Goal: Task Accomplishment & Management: Manage account settings

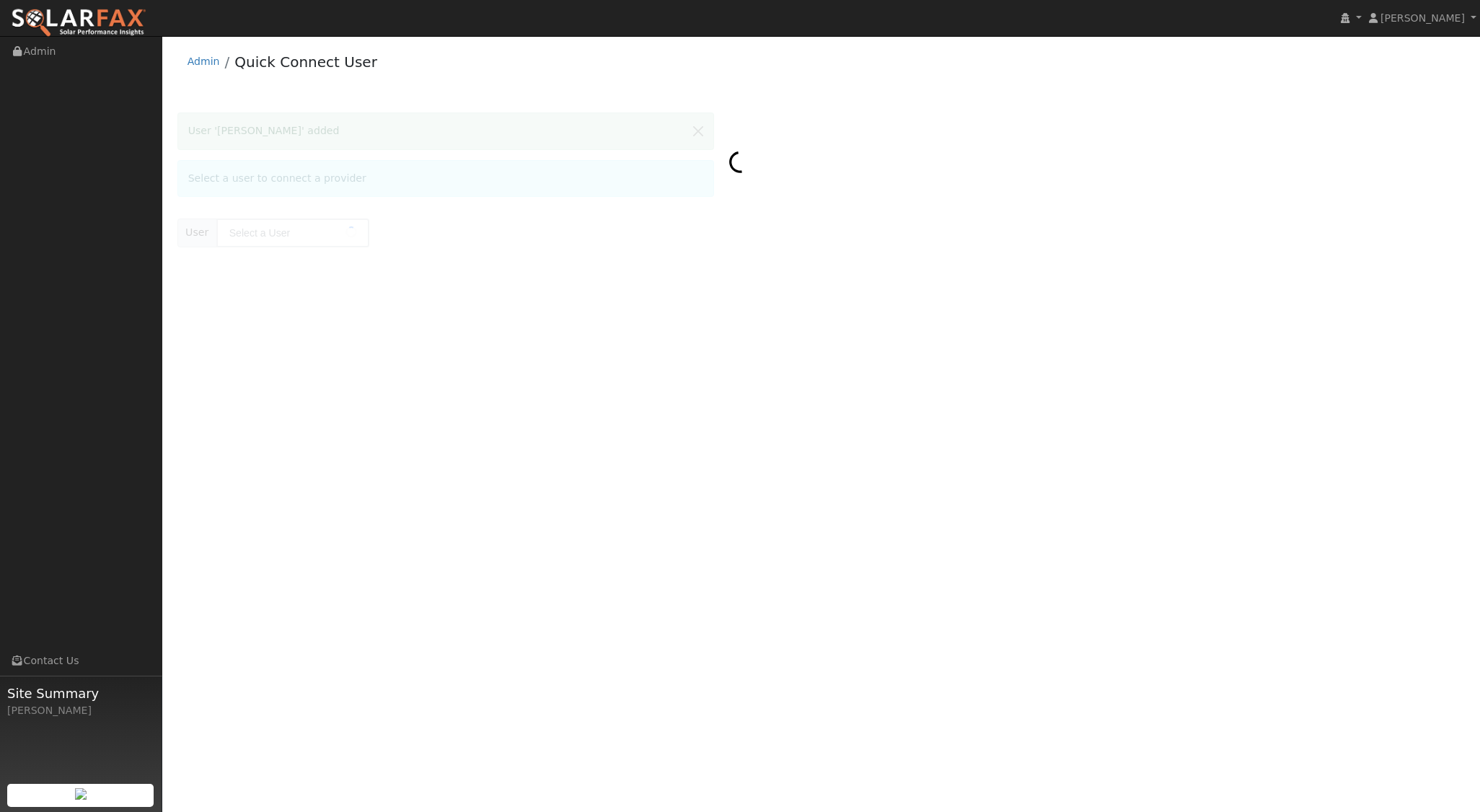
type input "[PERSON_NAME]"
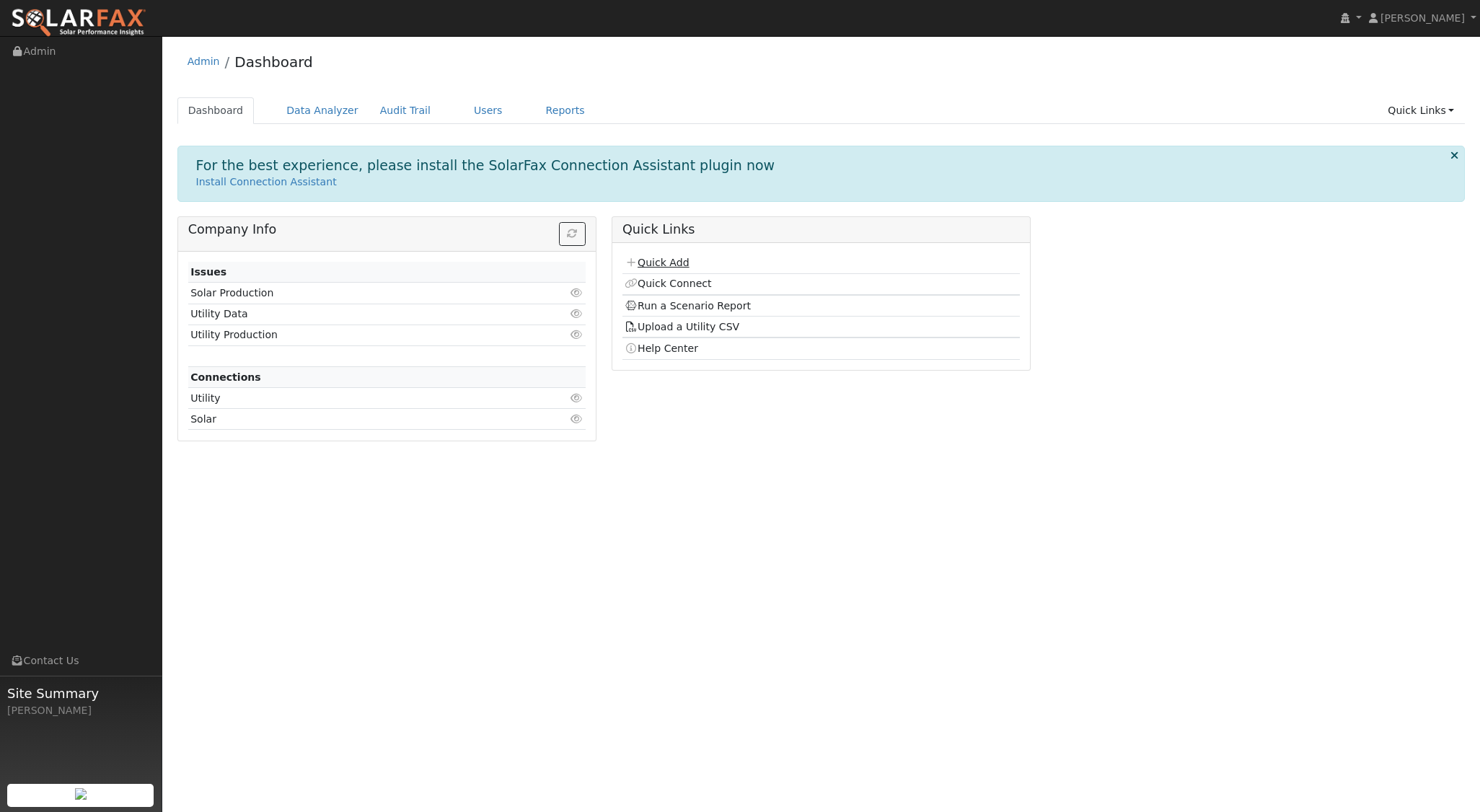
click at [664, 264] on link "Quick Add" at bounding box center [656, 262] width 64 height 11
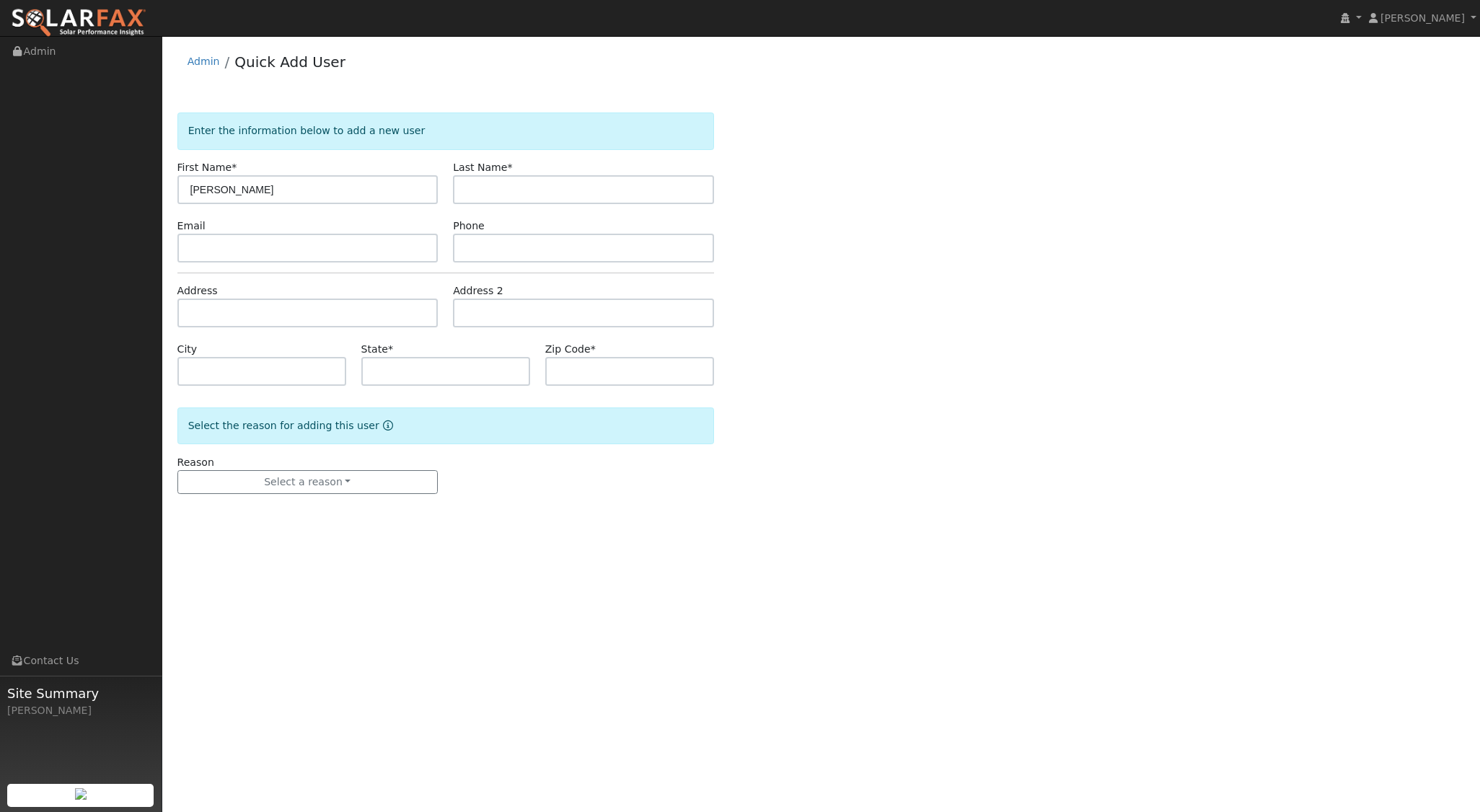
type input "[PERSON_NAME]"
click at [233, 312] on input "text" at bounding box center [308, 313] width 261 height 29
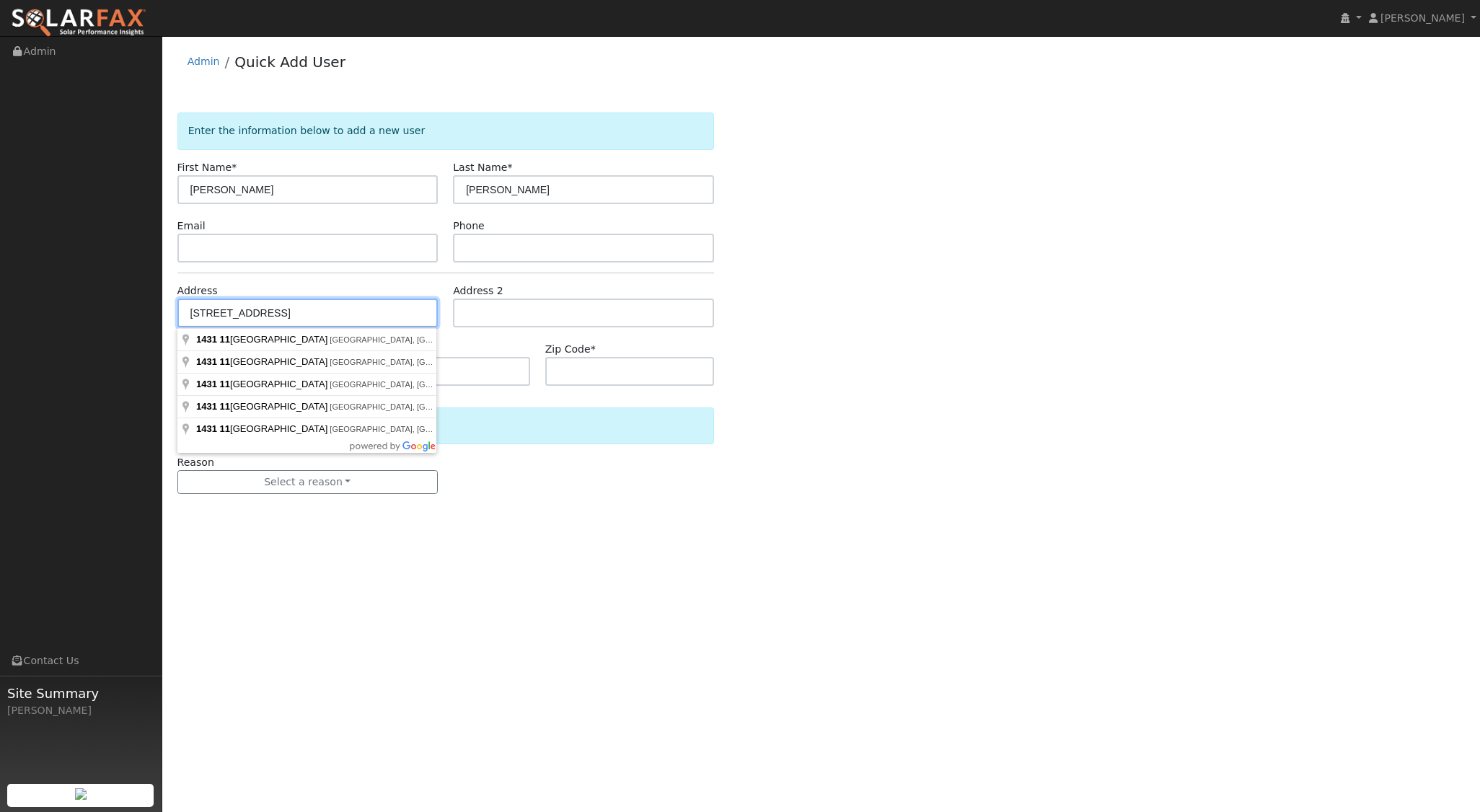
type input "[GEOGRAPHIC_DATA]"
type input "Baywood-[GEOGRAPHIC_DATA]"
type input "CA"
type input "93402"
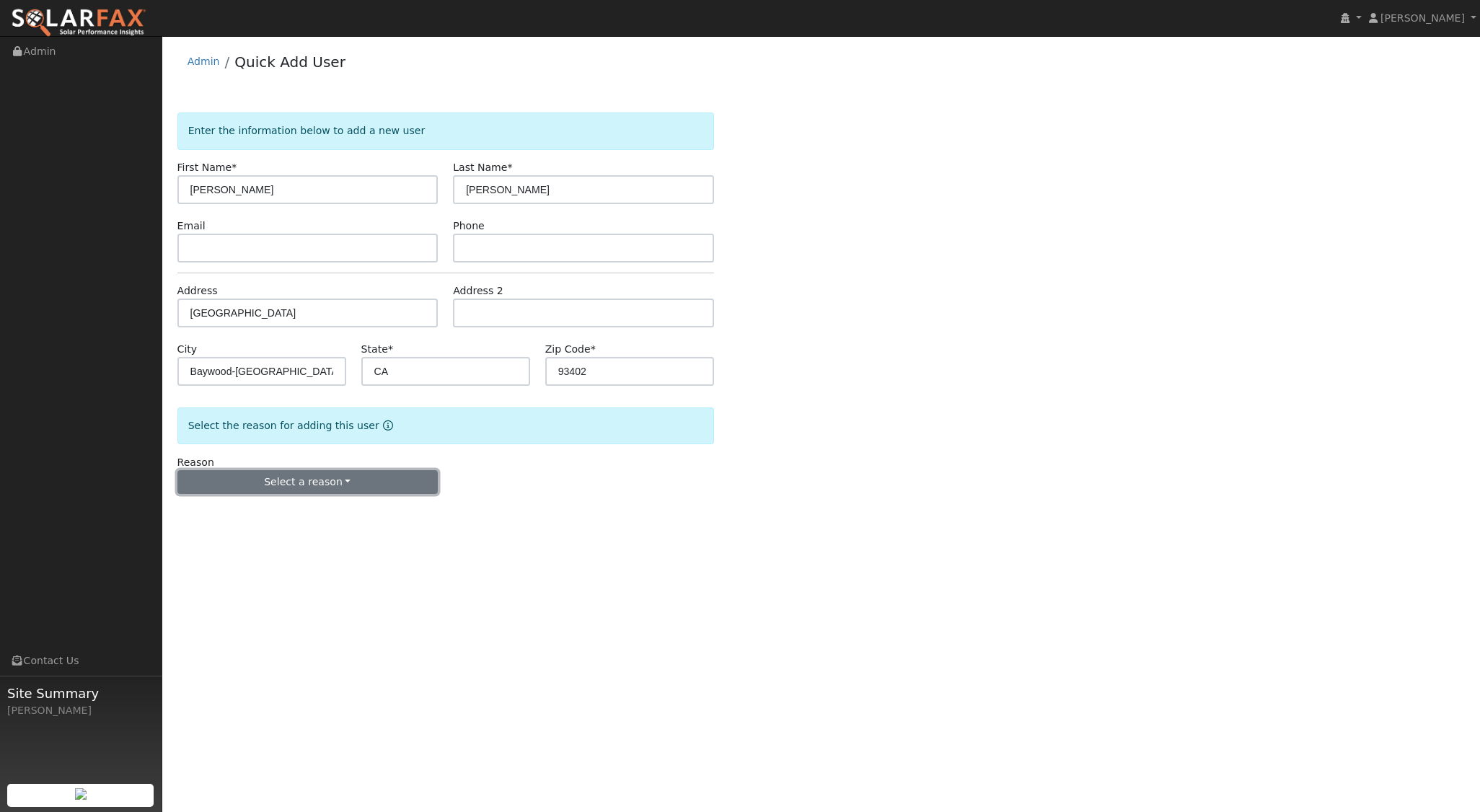
click at [357, 490] on button "Select a reason" at bounding box center [308, 482] width 261 height 25
click at [257, 512] on link "New lead" at bounding box center [258, 511] width 160 height 20
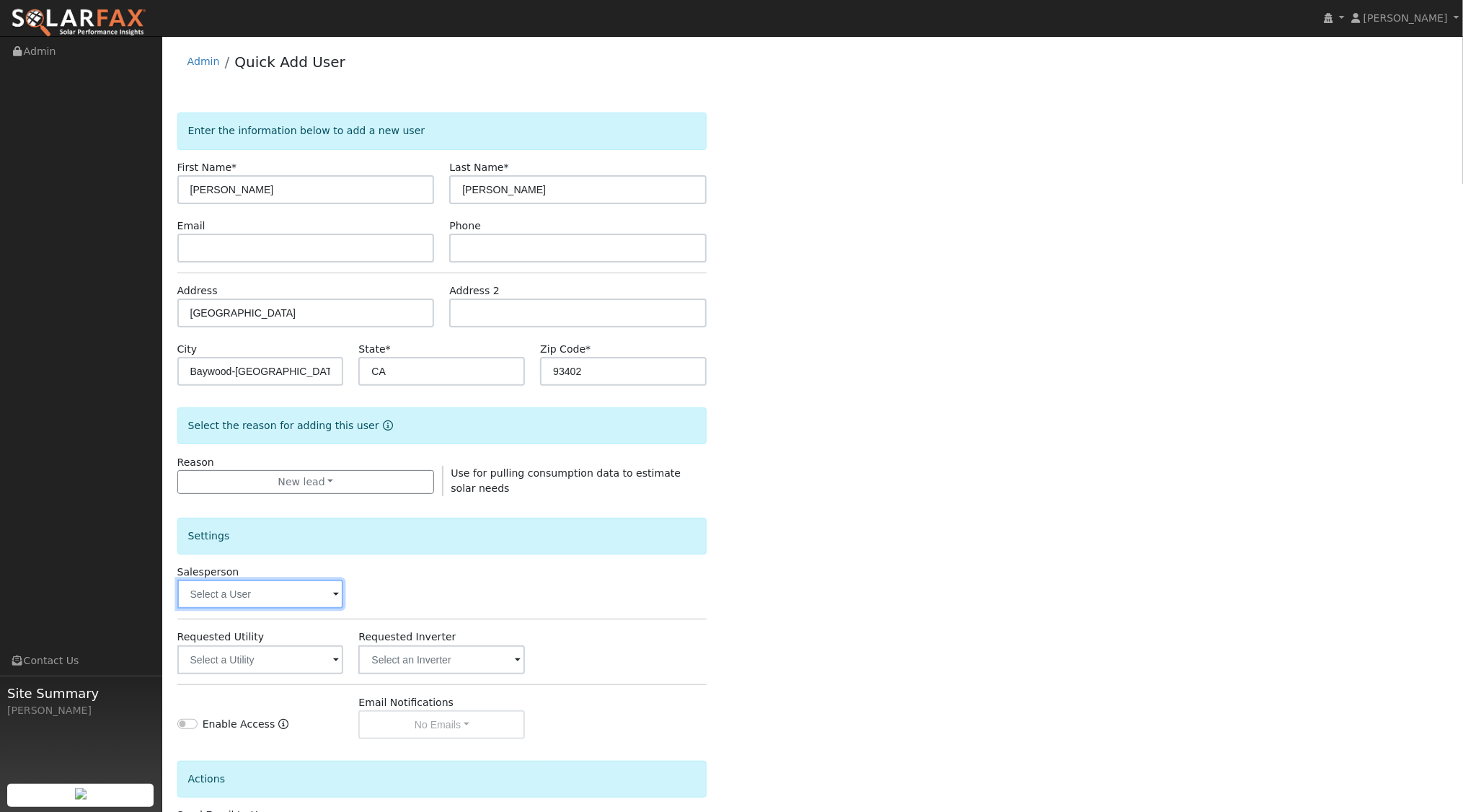
click at [300, 594] on input "text" at bounding box center [260, 594] width 166 height 29
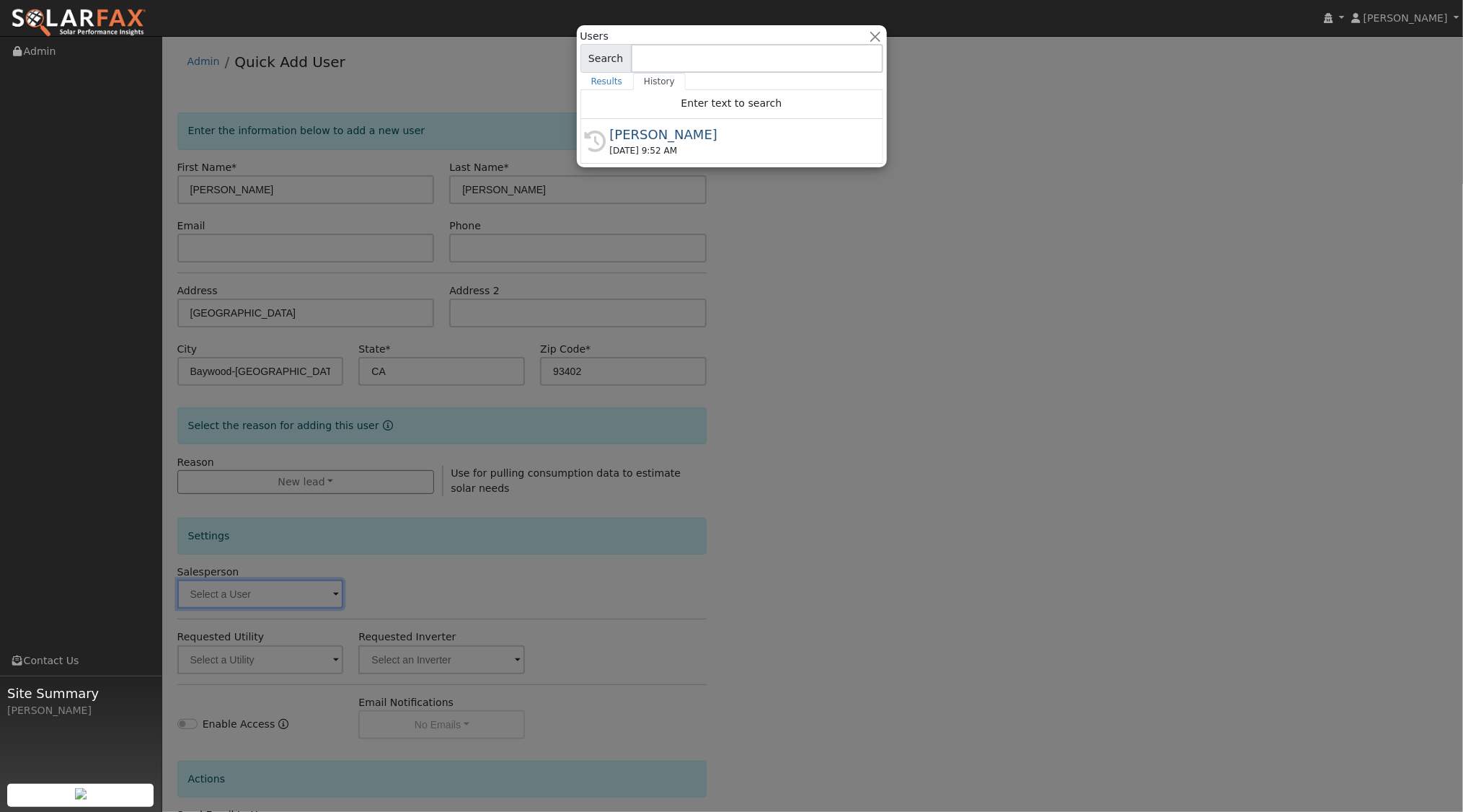
click at [643, 138] on div "[PERSON_NAME]" at bounding box center [738, 135] width 257 height 20
type input "[PERSON_NAME]"
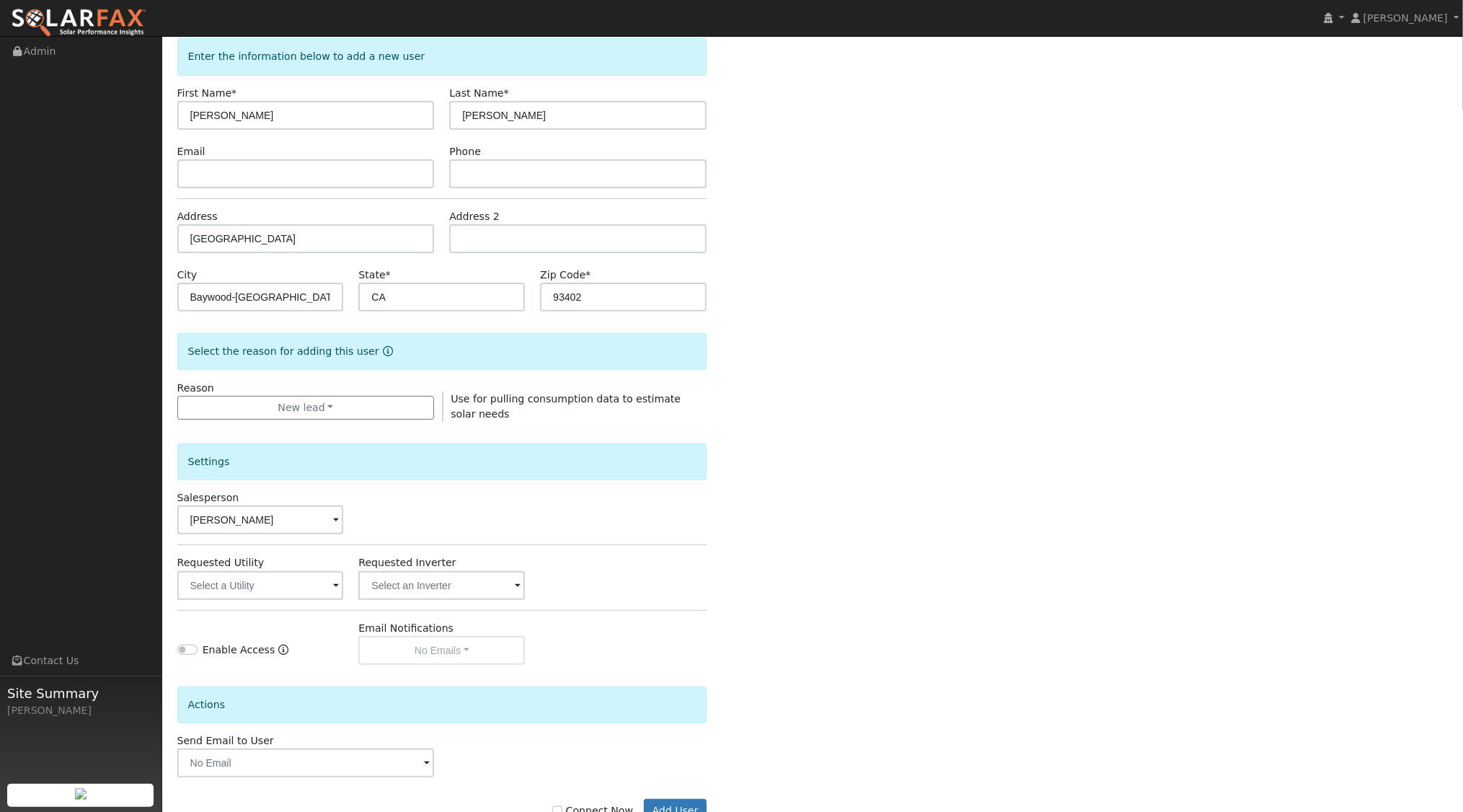
scroll to position [119, 0]
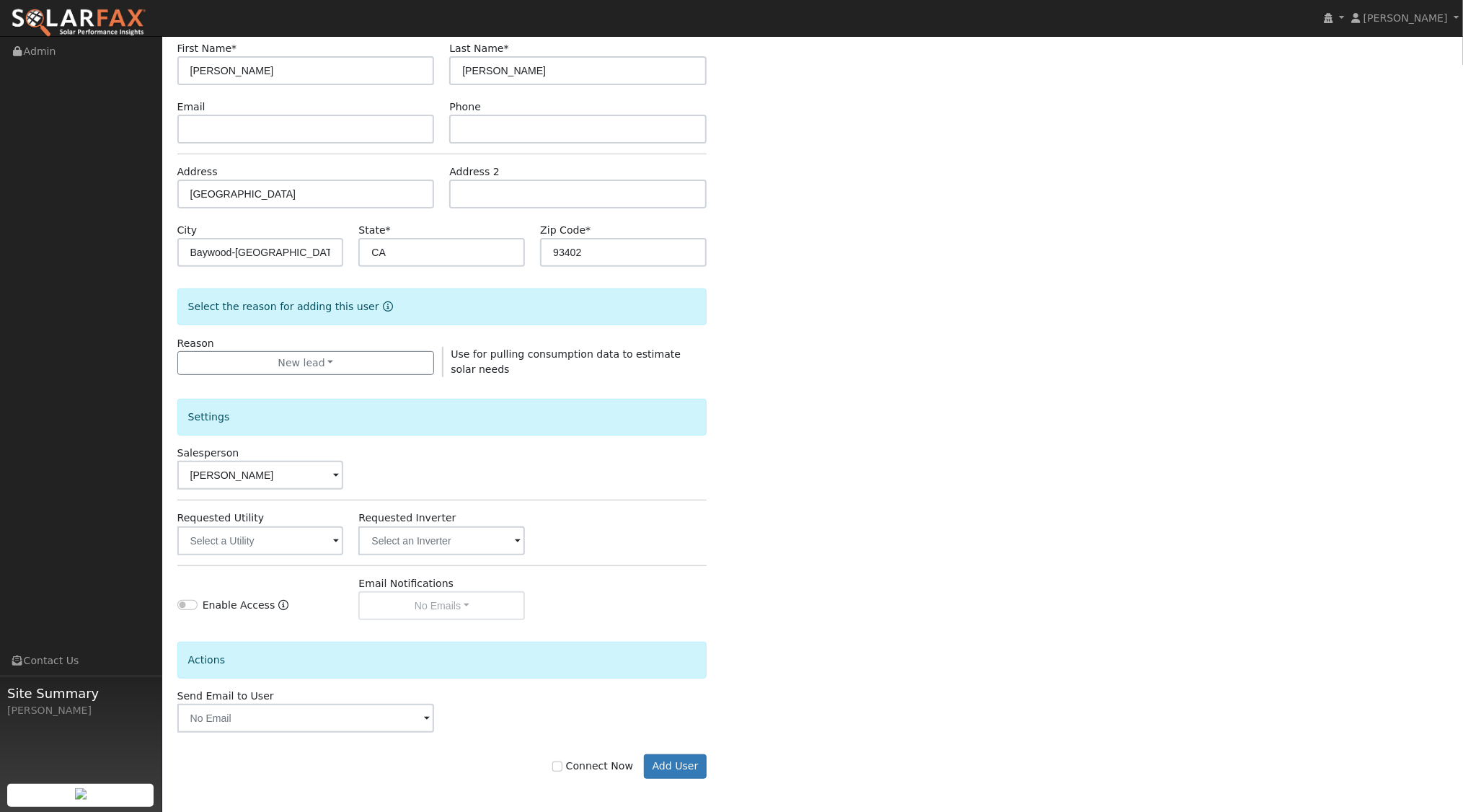
click at [571, 768] on label "Connect Now" at bounding box center [592, 766] width 81 height 15
click at [562, 763] on input "Connect Now" at bounding box center [557, 766] width 10 height 10
checkbox input "true"
click at [675, 762] on button "Add User" at bounding box center [675, 766] width 62 height 25
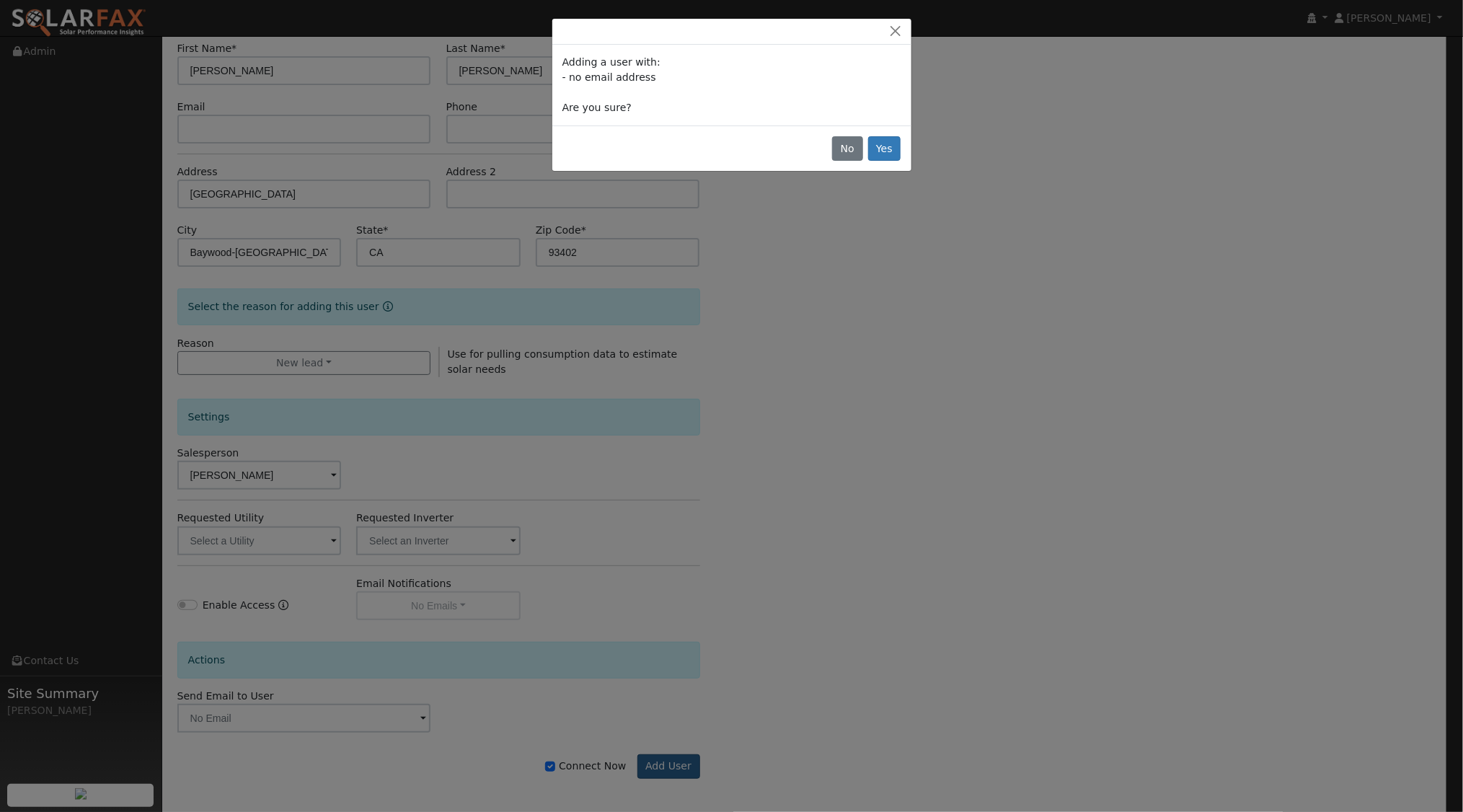
scroll to position [117, 0]
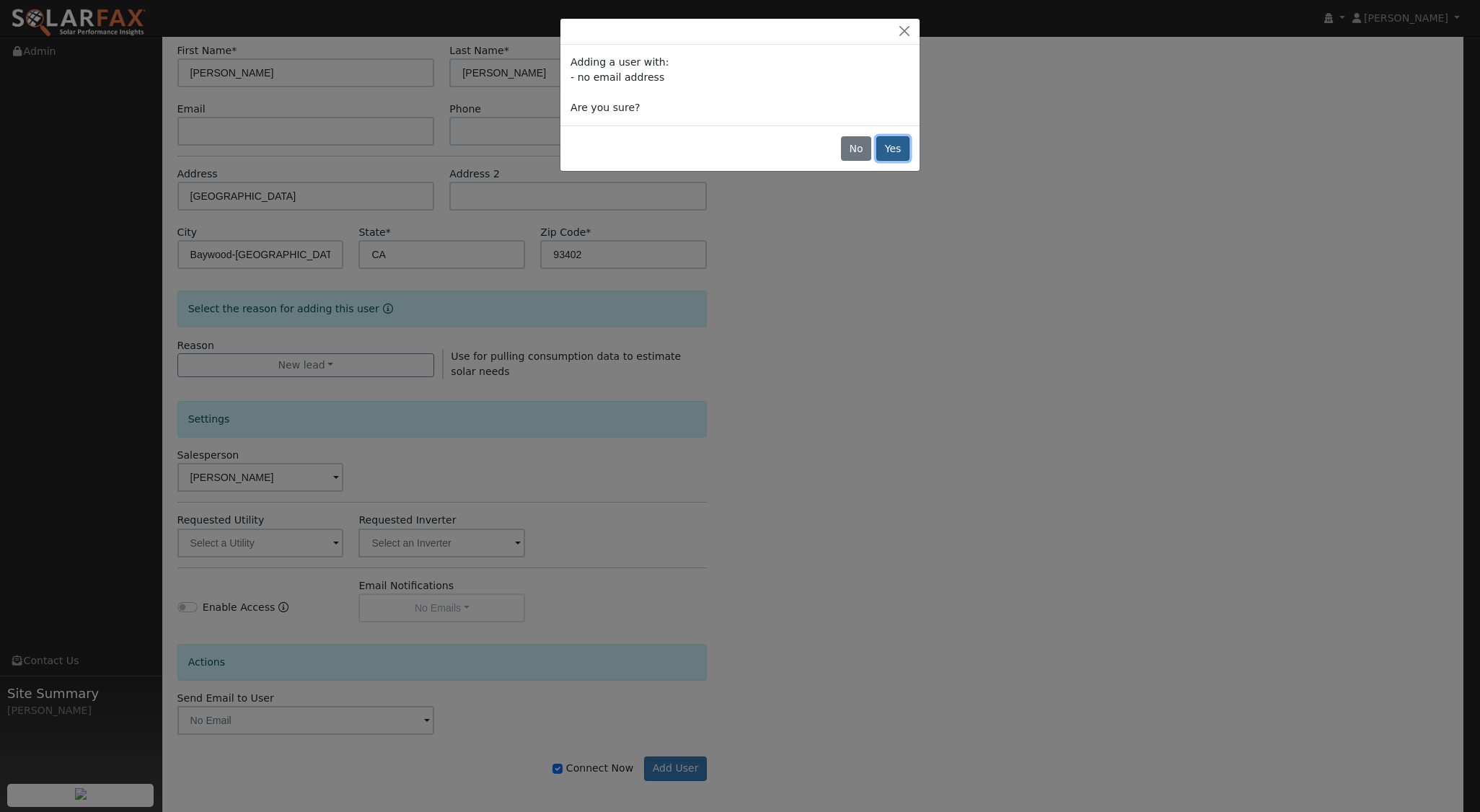
click at [888, 149] on button "Yes" at bounding box center [893, 148] width 33 height 25
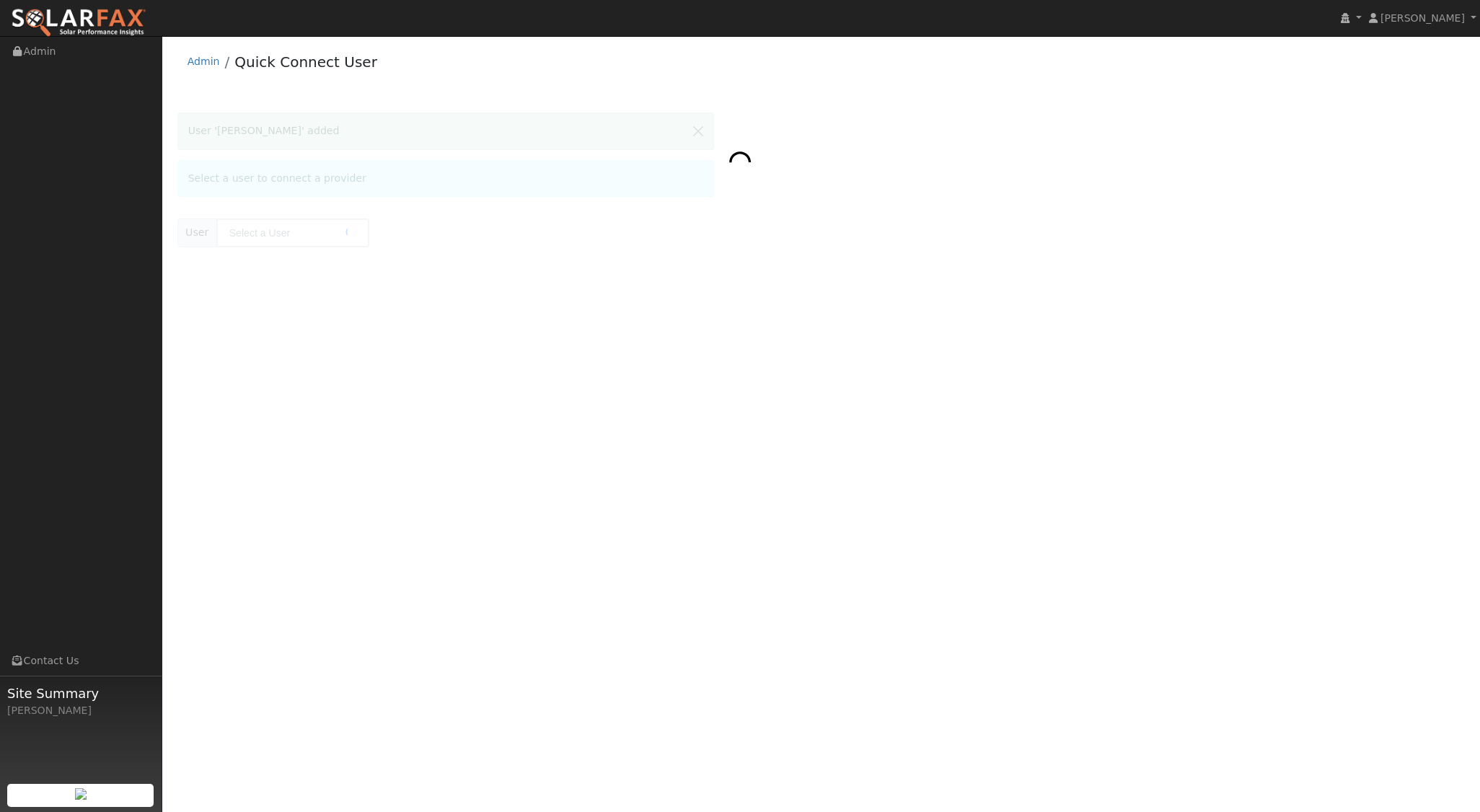
type input "[PERSON_NAME]"
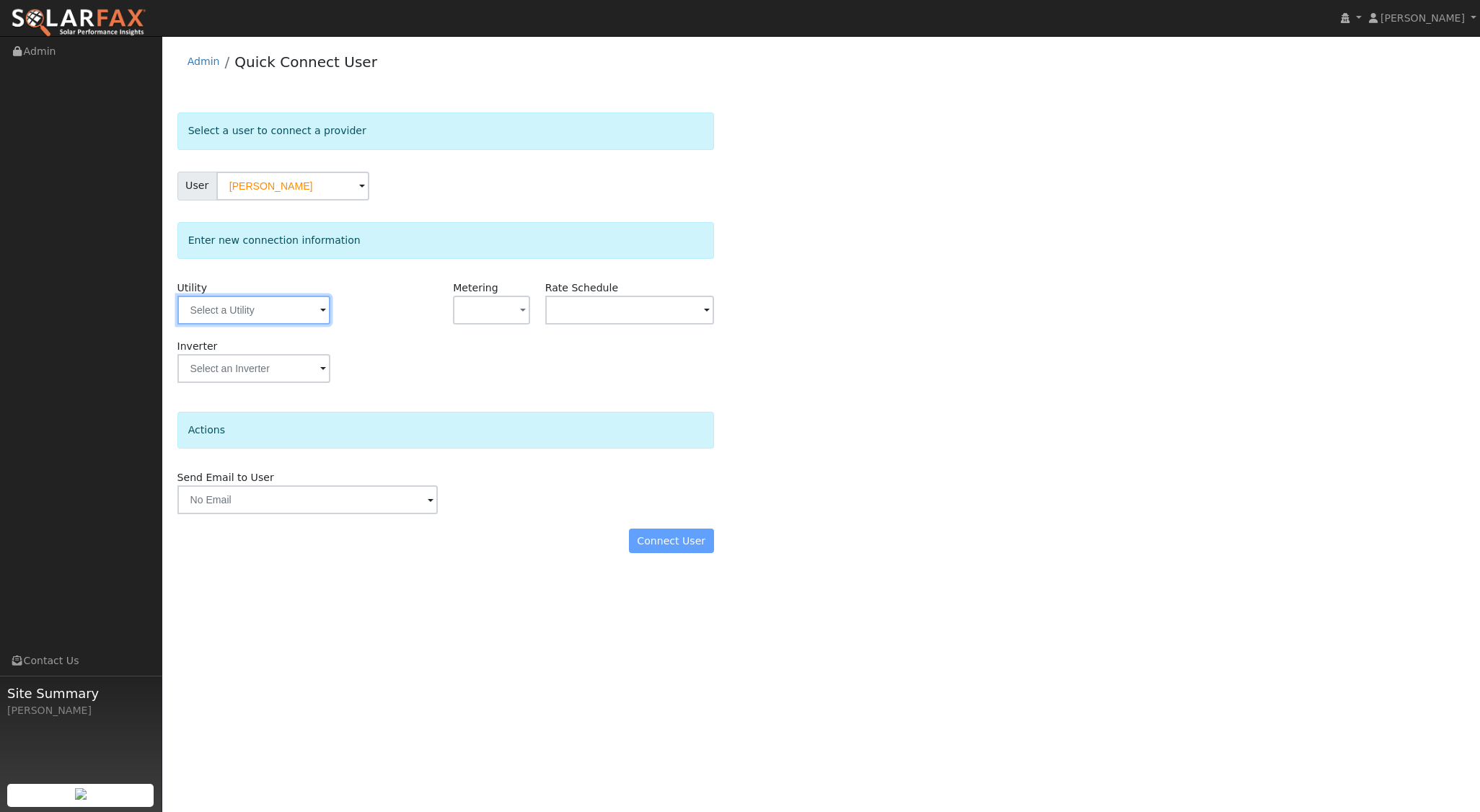
click at [307, 312] on input "text" at bounding box center [254, 310] width 153 height 29
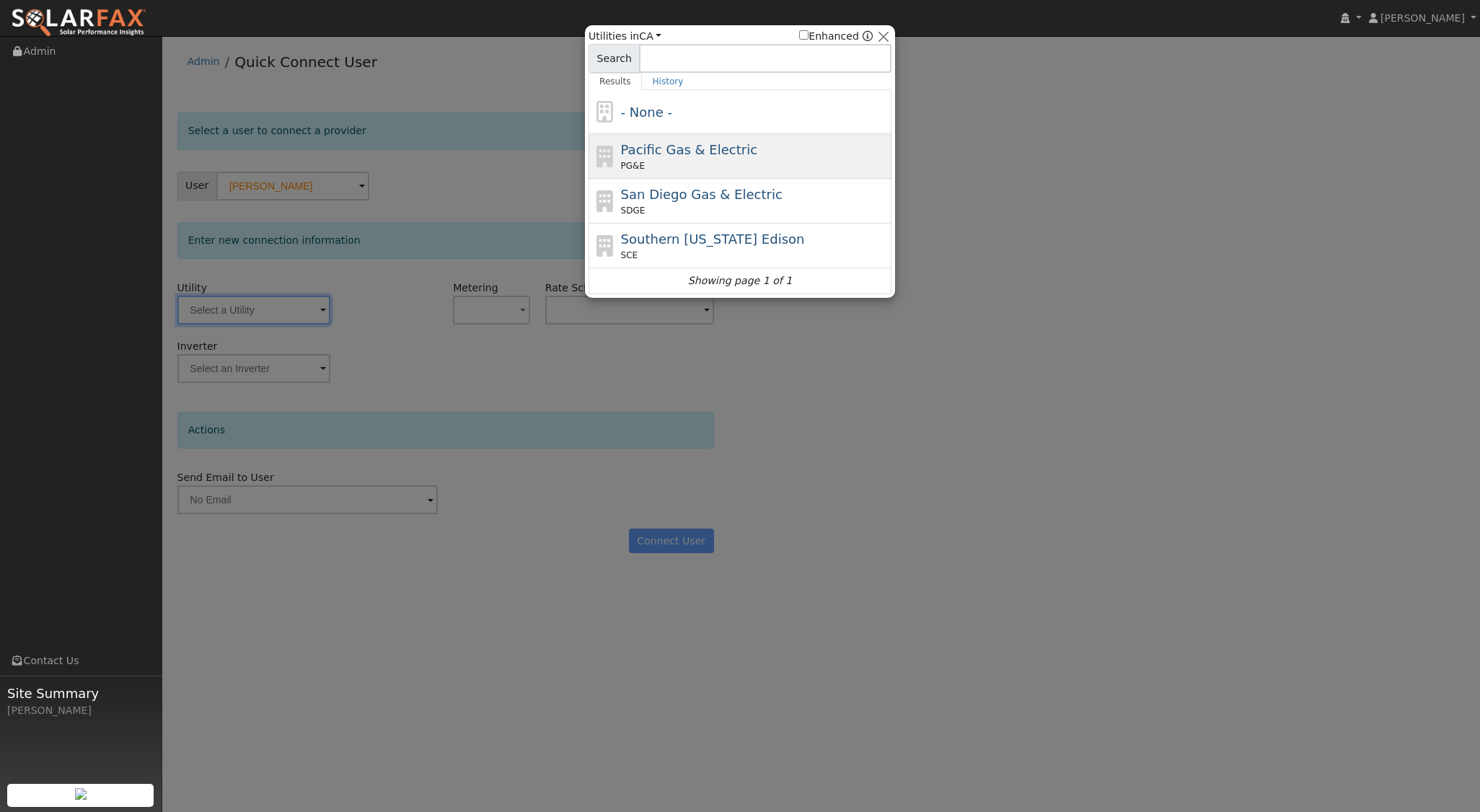
click at [696, 163] on div "PG&E" at bounding box center [754, 166] width 267 height 13
type input "PG&E"
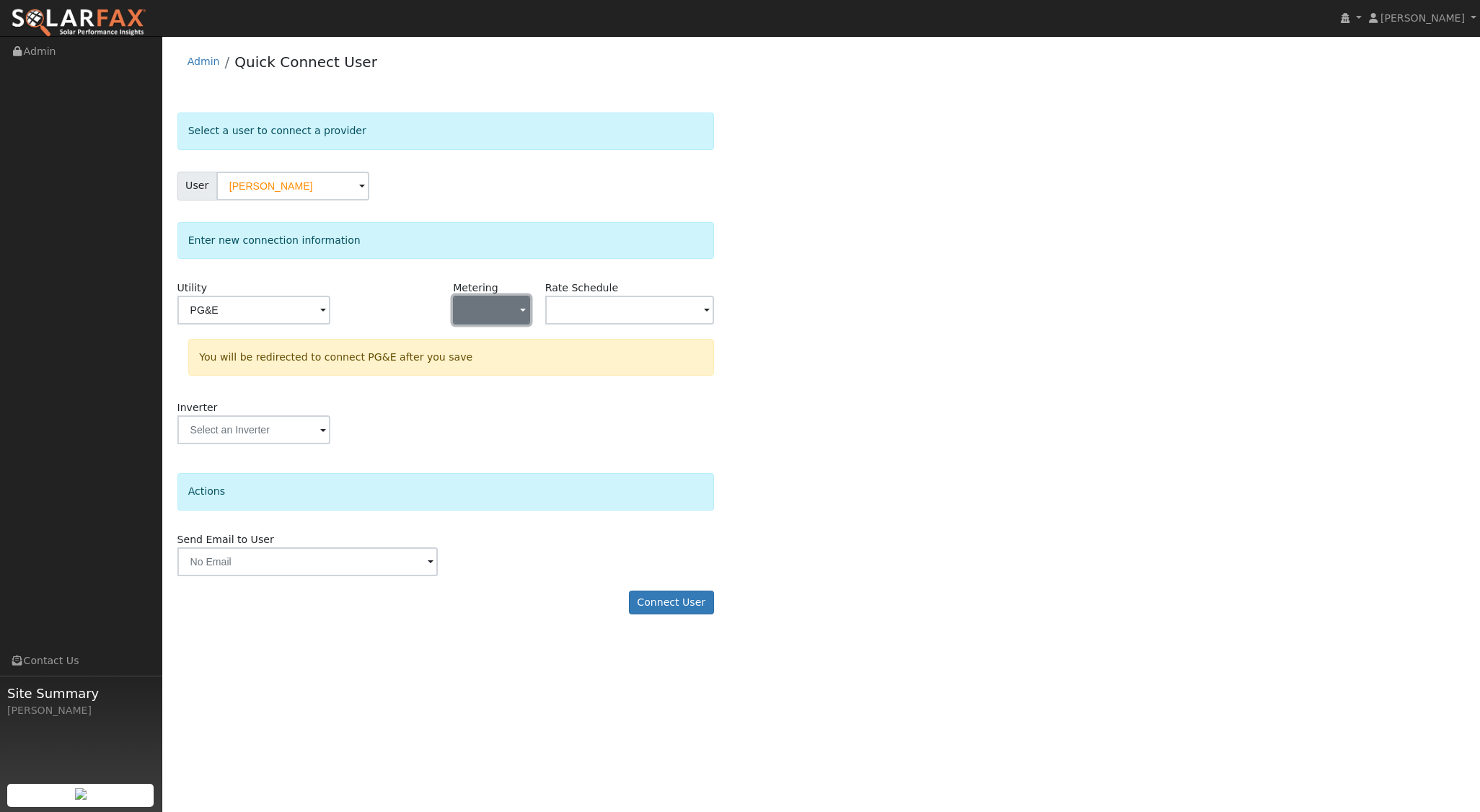
click at [507, 299] on button "button" at bounding box center [492, 310] width 77 height 29
click at [492, 363] on link "NEM" at bounding box center [504, 361] width 100 height 20
click at [671, 599] on button "Connect User" at bounding box center [671, 603] width 85 height 25
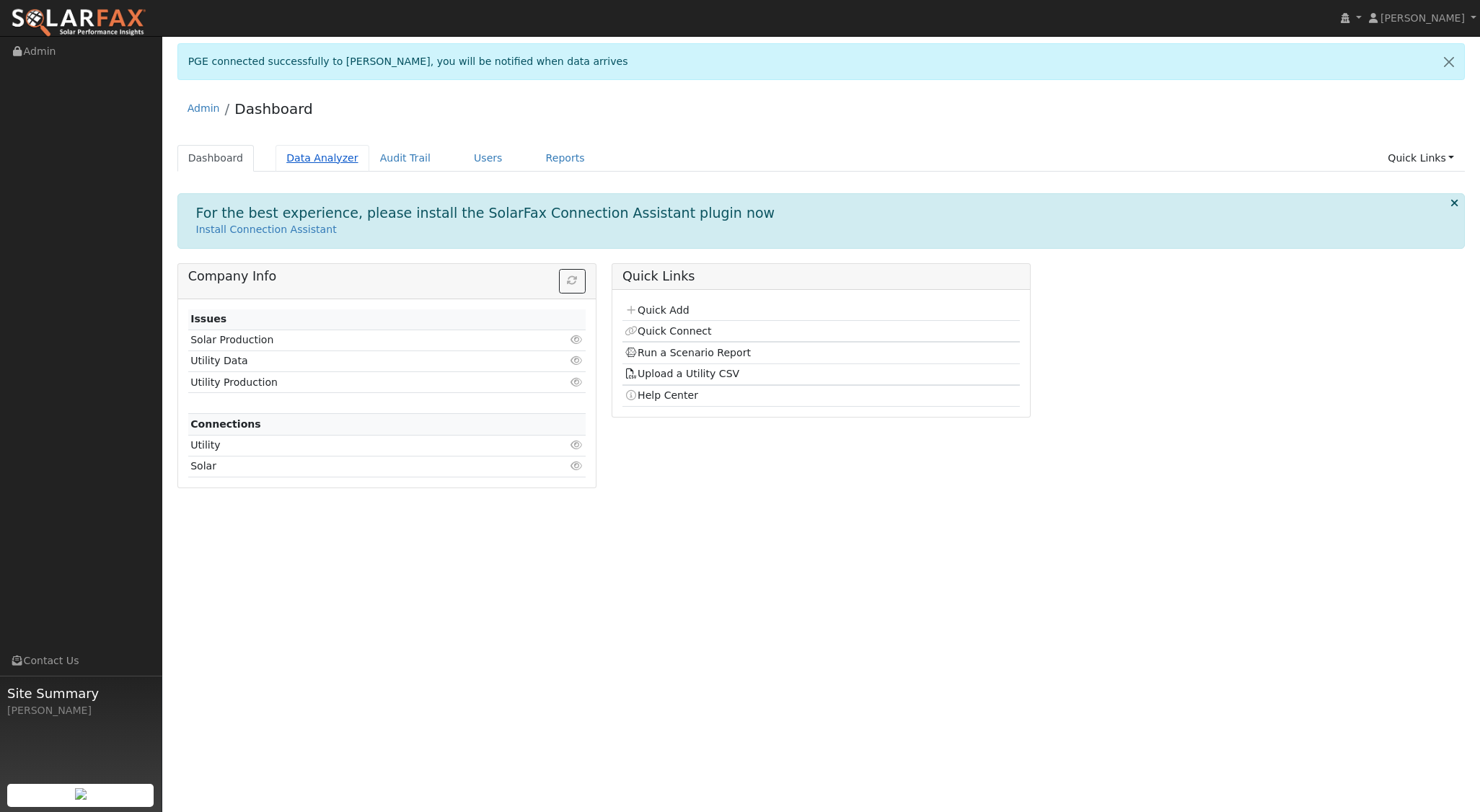
click at [307, 151] on link "Data Analyzer" at bounding box center [322, 158] width 94 height 26
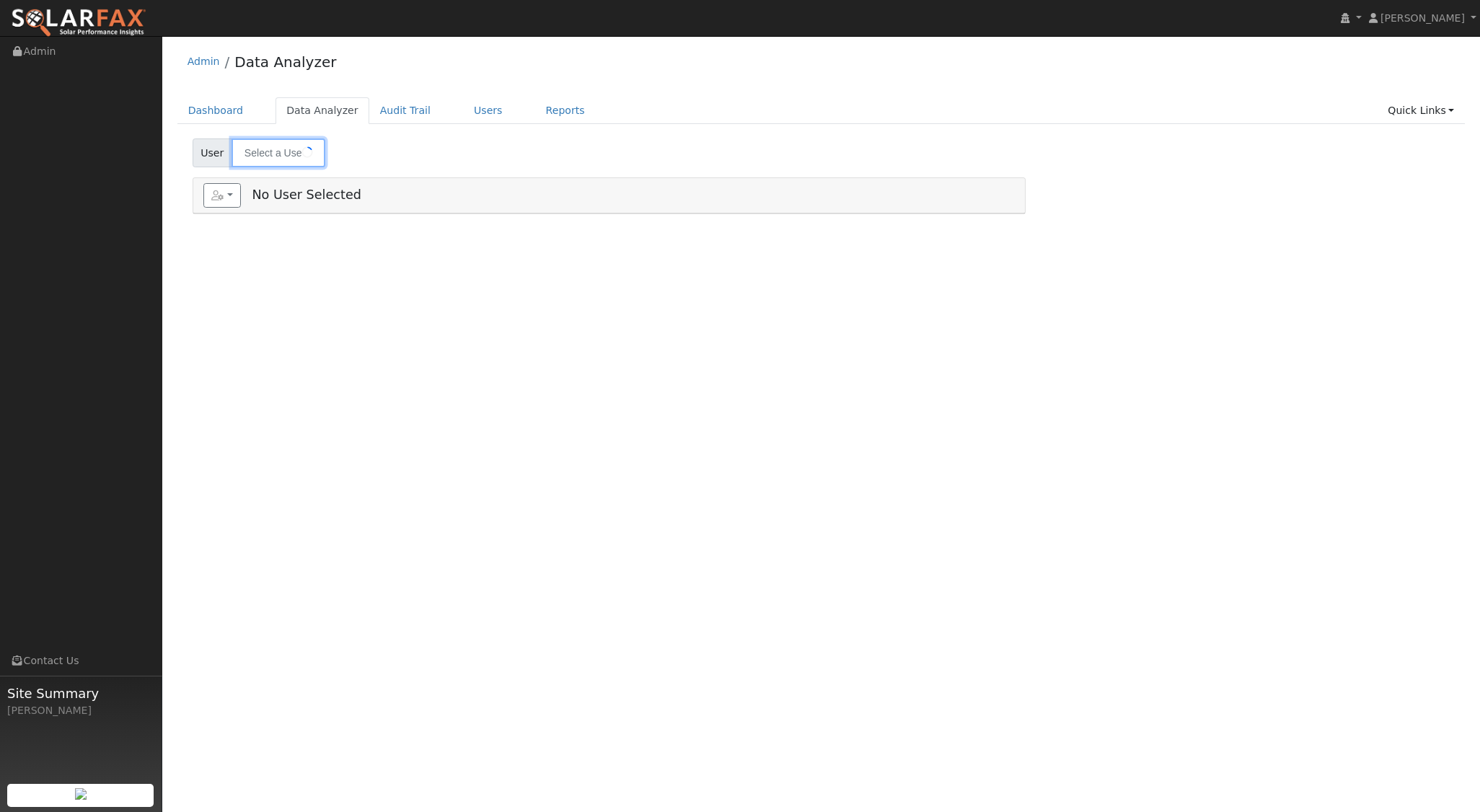
type input "[PERSON_NAME]"
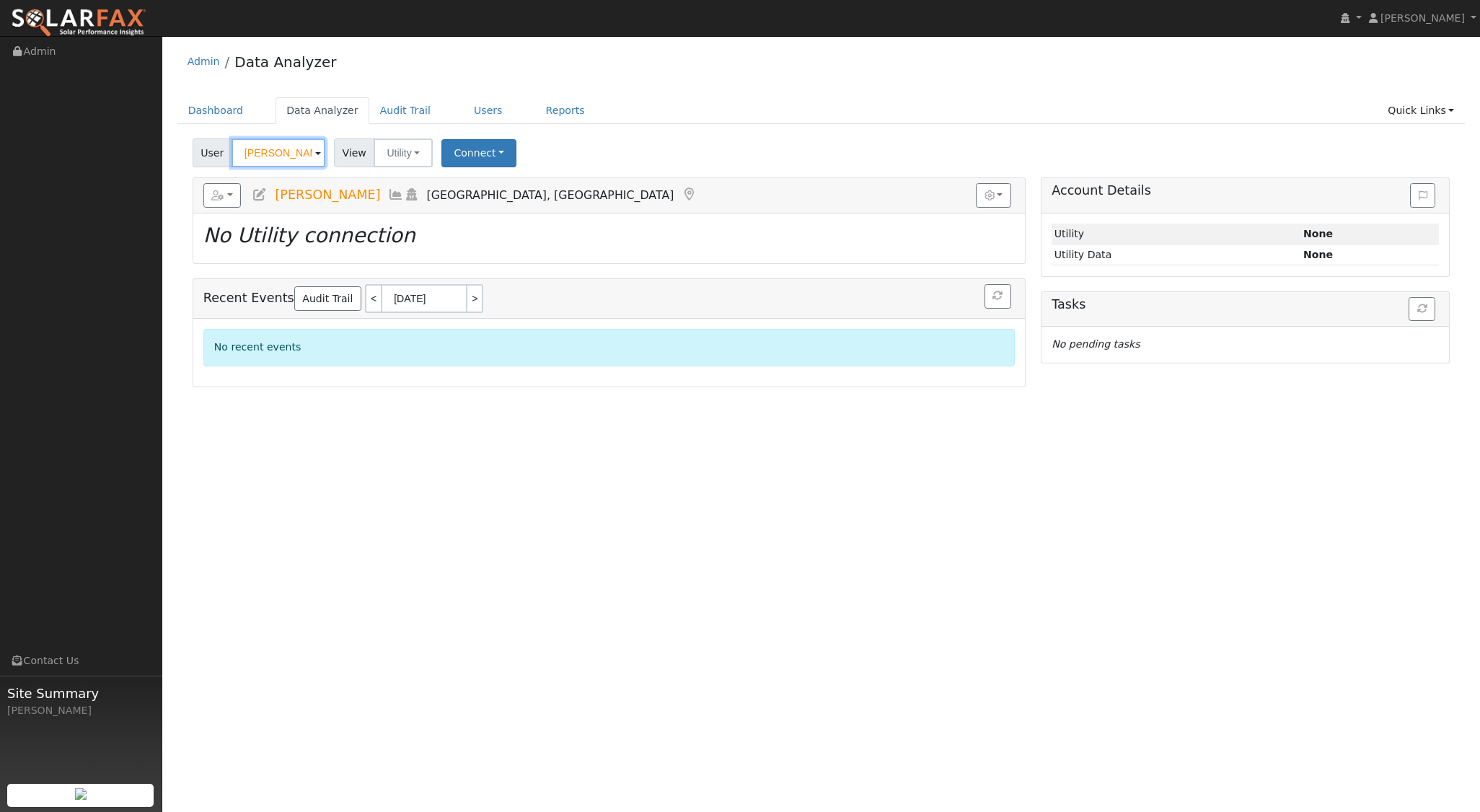
click at [301, 148] on input "Brian Olson" at bounding box center [279, 153] width 94 height 29
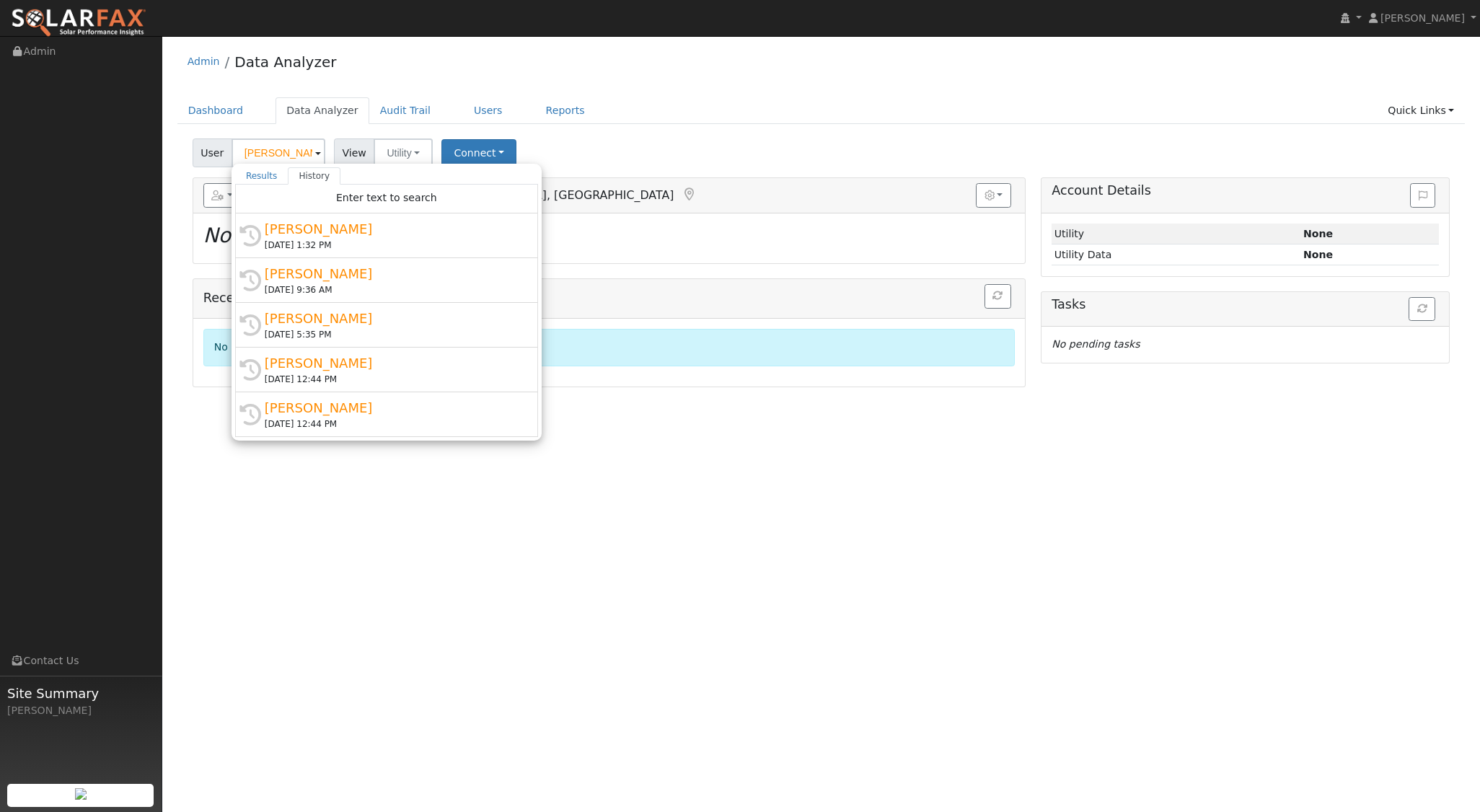
click at [624, 105] on ul "Dashboard Data Analyzer Audit Trail Users Reports Quick Links Quick Add Quick C…" at bounding box center [821, 110] width 1288 height 26
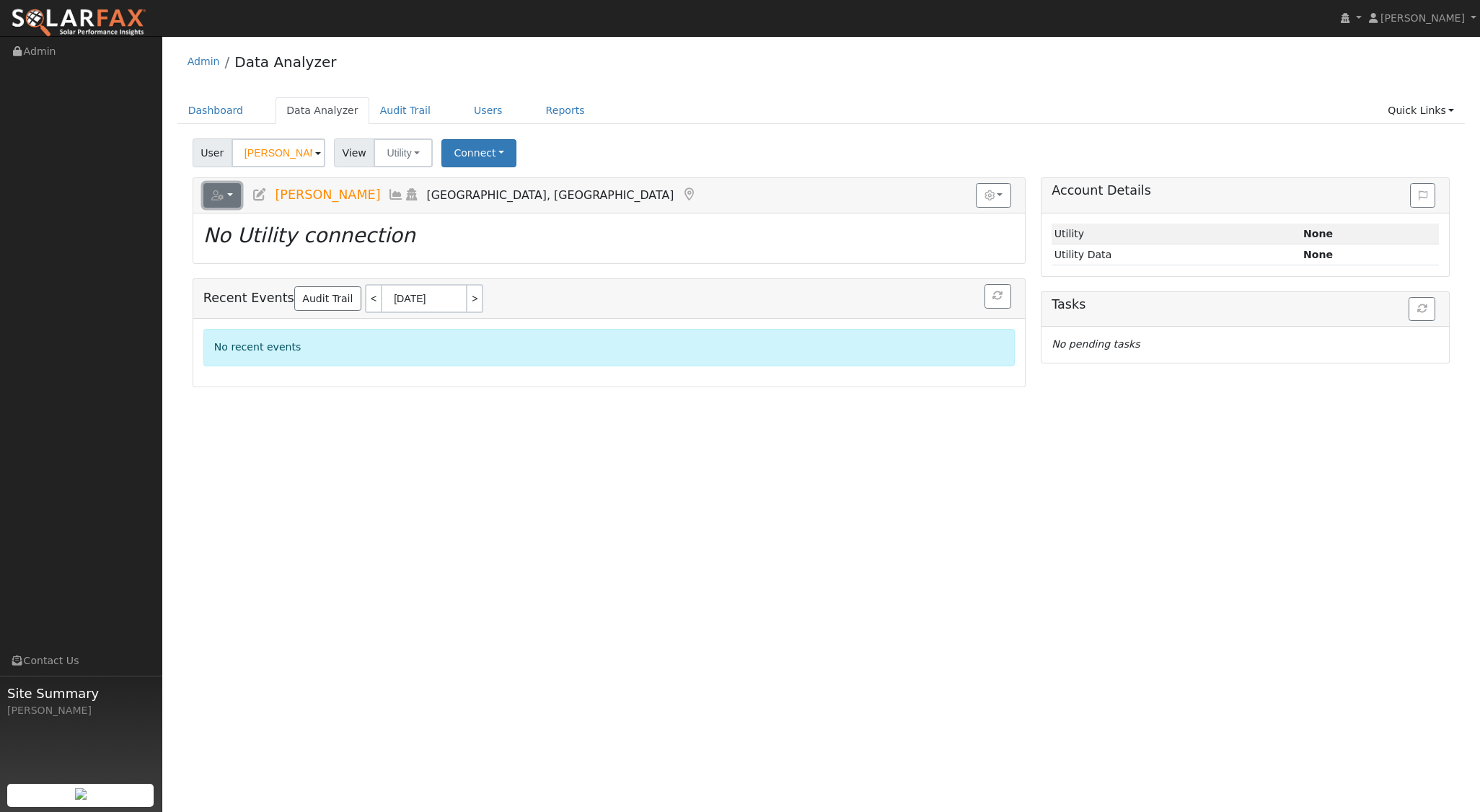
click at [223, 196] on icon "button" at bounding box center [218, 195] width 13 height 10
click at [251, 332] on link "Delete This User" at bounding box center [276, 333] width 145 height 17
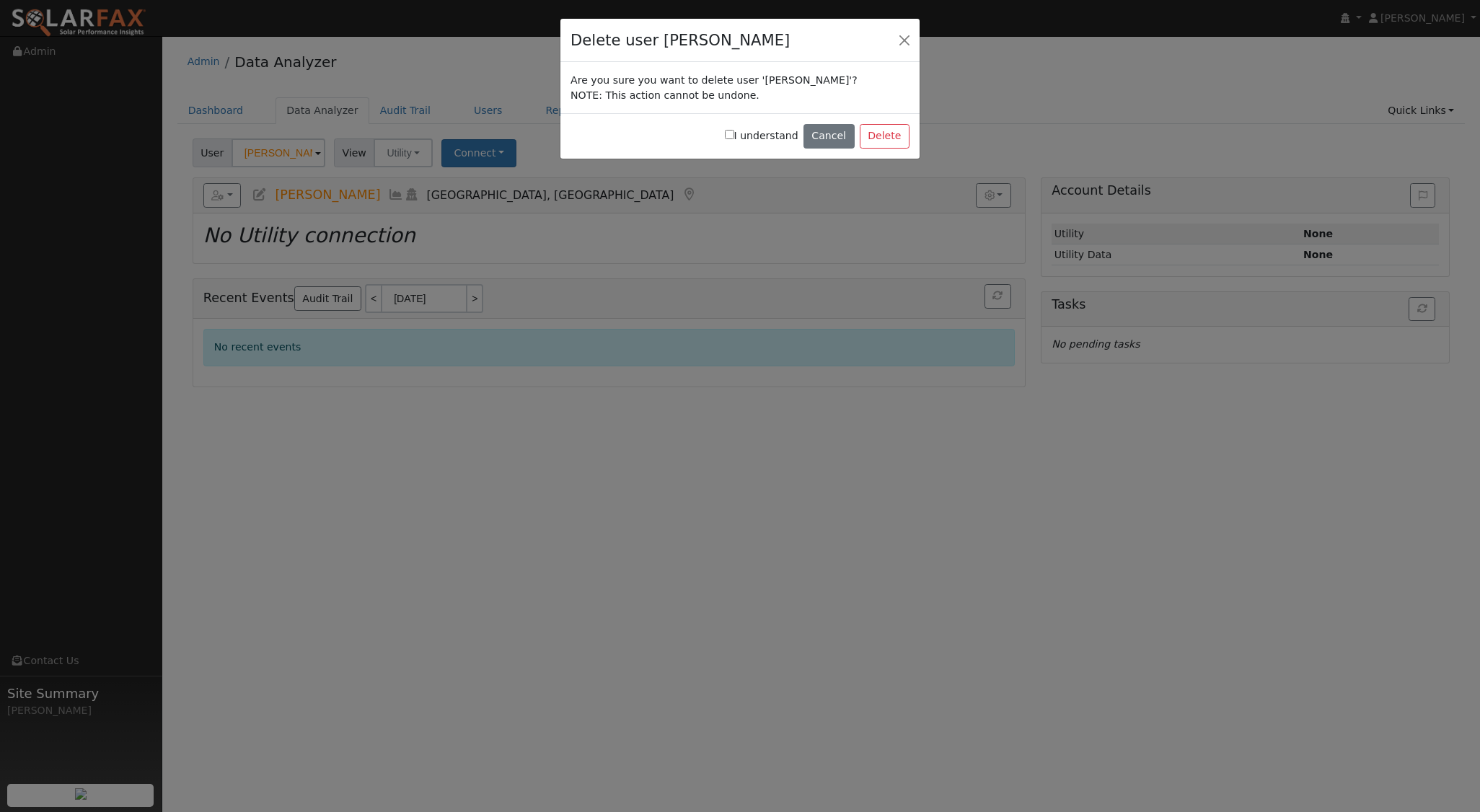
click at [734, 132] on input "I understand" at bounding box center [729, 134] width 9 height 9
checkbox input "true"
click at [879, 138] on button "Delete" at bounding box center [885, 136] width 50 height 25
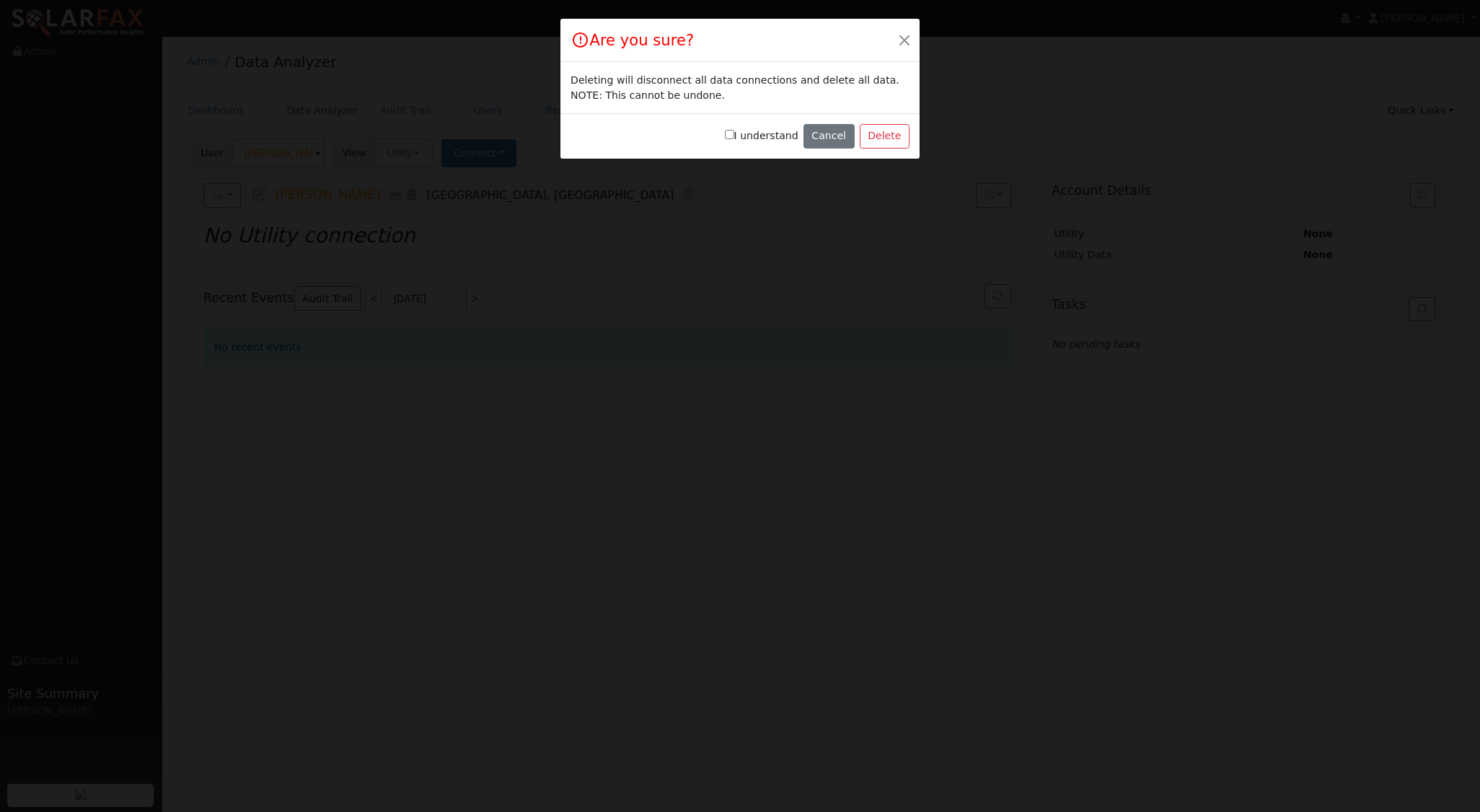
click at [747, 129] on label "I understand" at bounding box center [762, 136] width 74 height 15
click at [734, 129] on input "I understand" at bounding box center [729, 134] width 9 height 9
checkbox input "true"
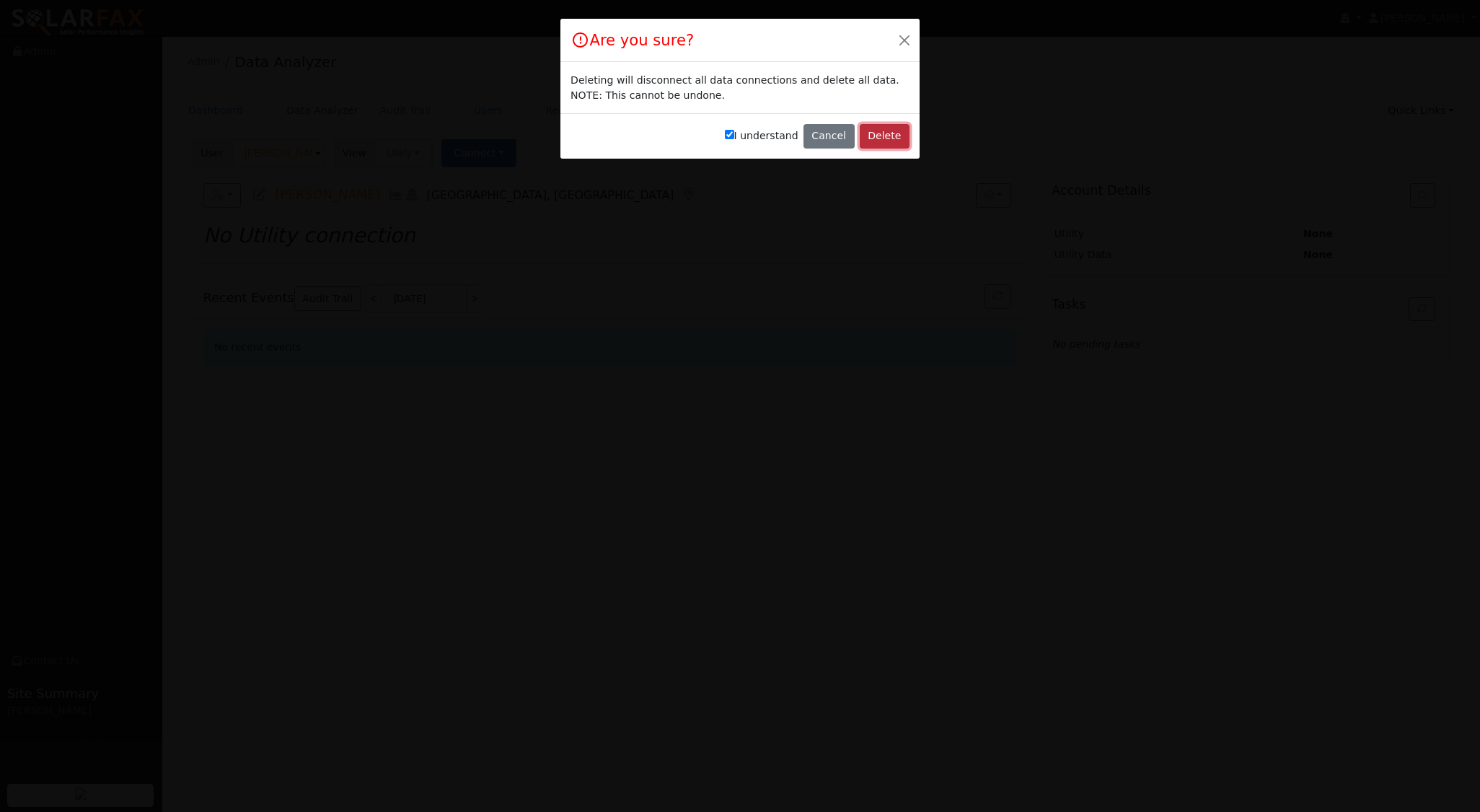
click at [899, 139] on button "Delete" at bounding box center [885, 136] width 50 height 25
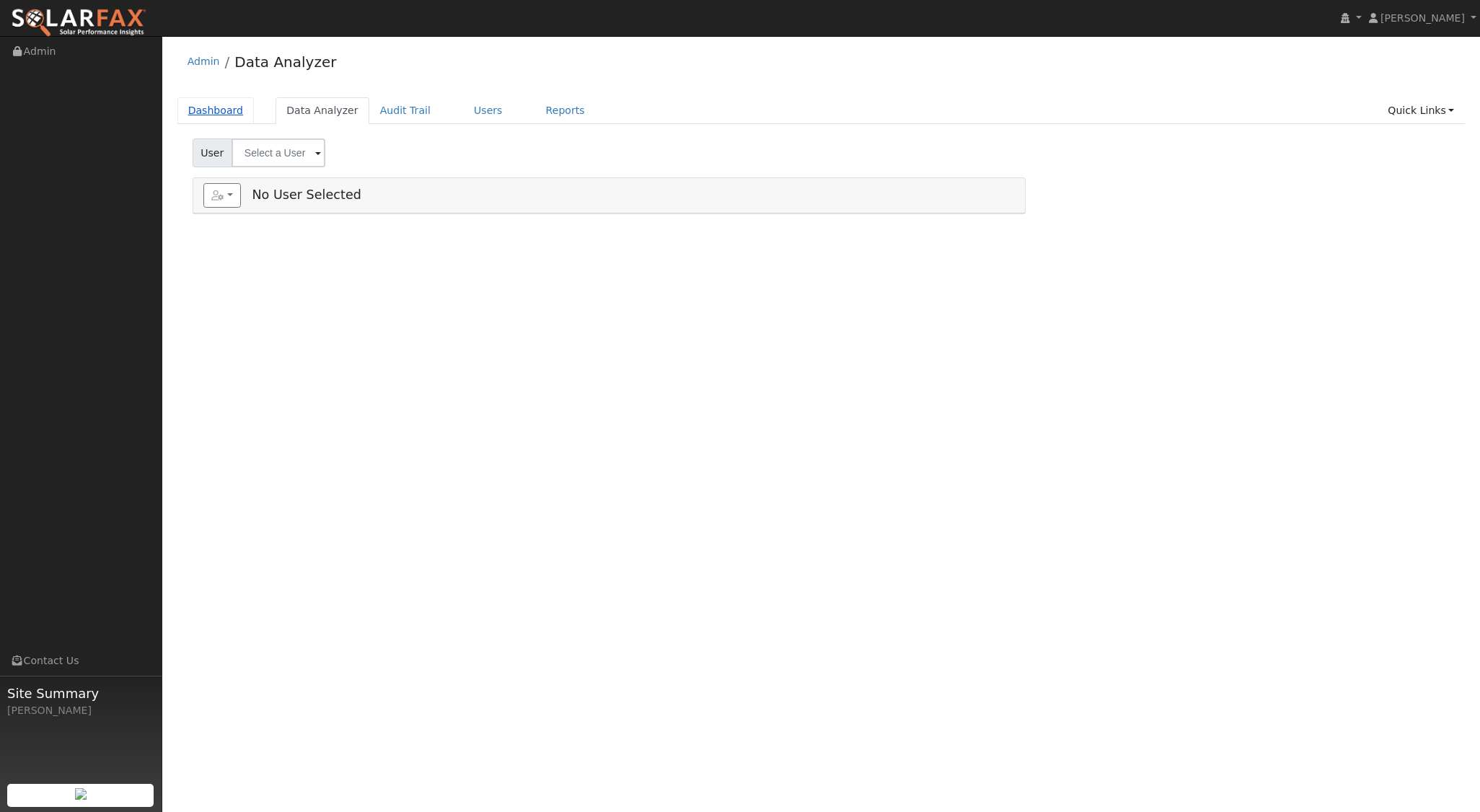
click at [218, 112] on link "Dashboard" at bounding box center [216, 110] width 78 height 26
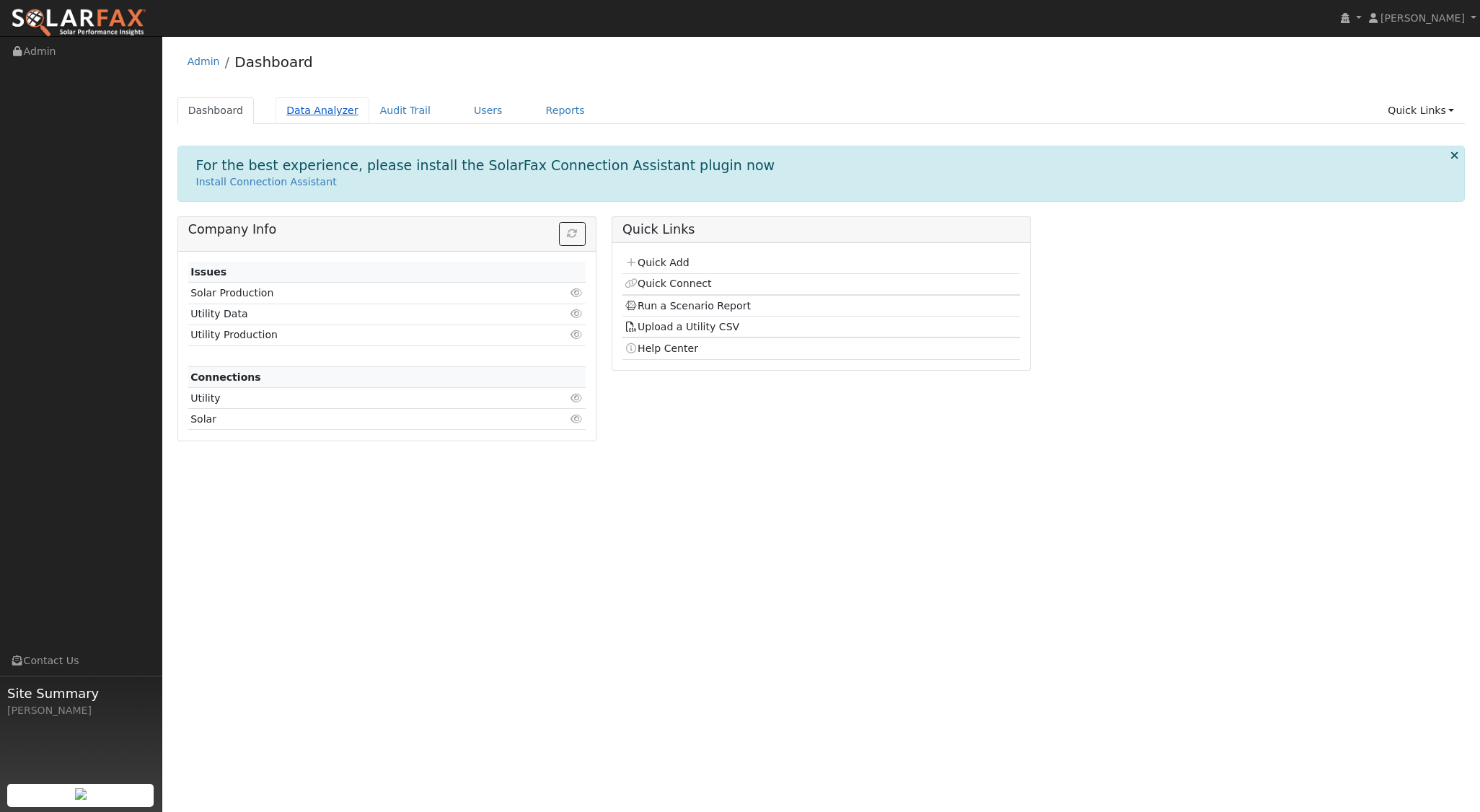
click at [306, 111] on link "Data Analyzer" at bounding box center [322, 110] width 94 height 26
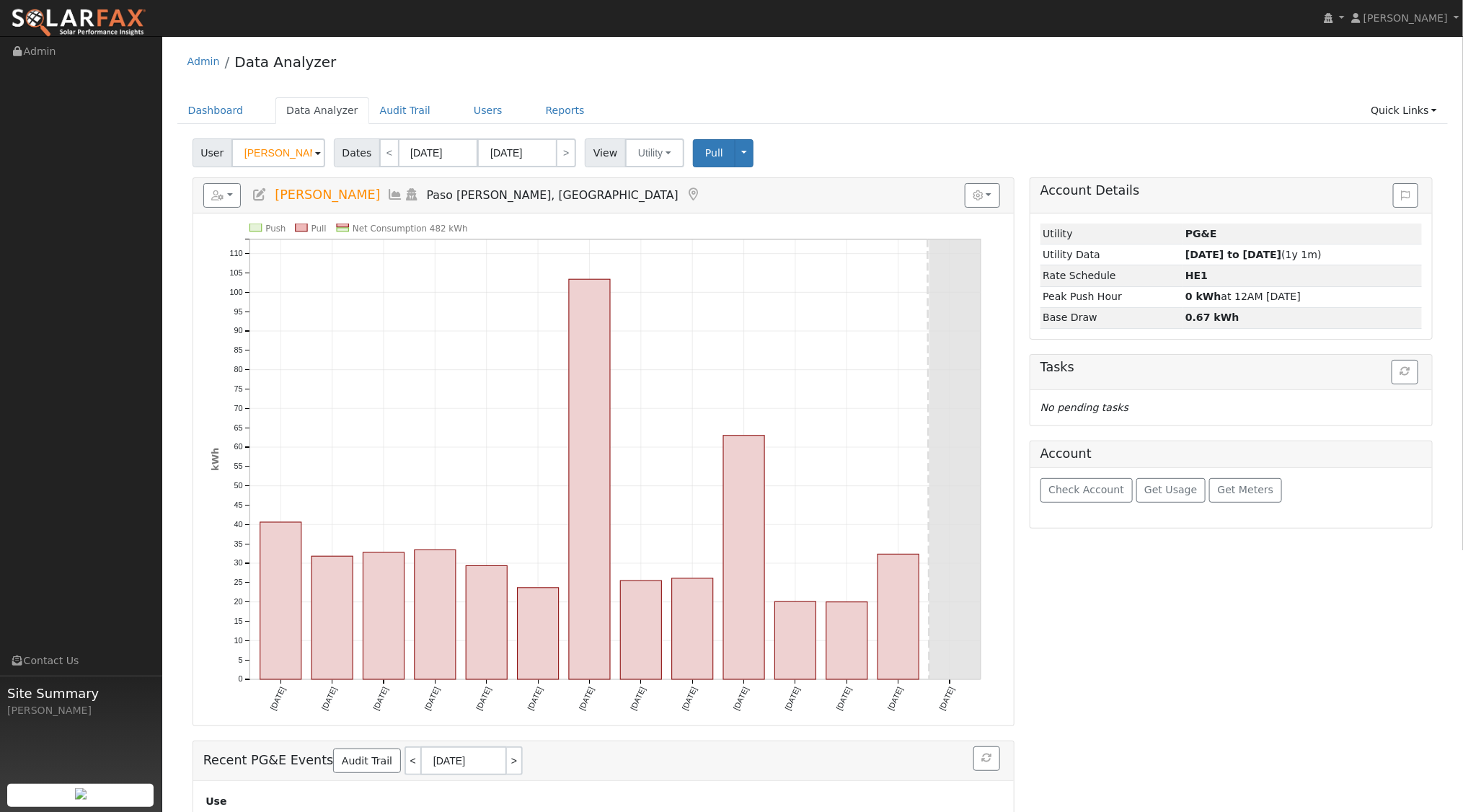
click at [307, 154] on input "[PERSON_NAME]" at bounding box center [278, 153] width 94 height 29
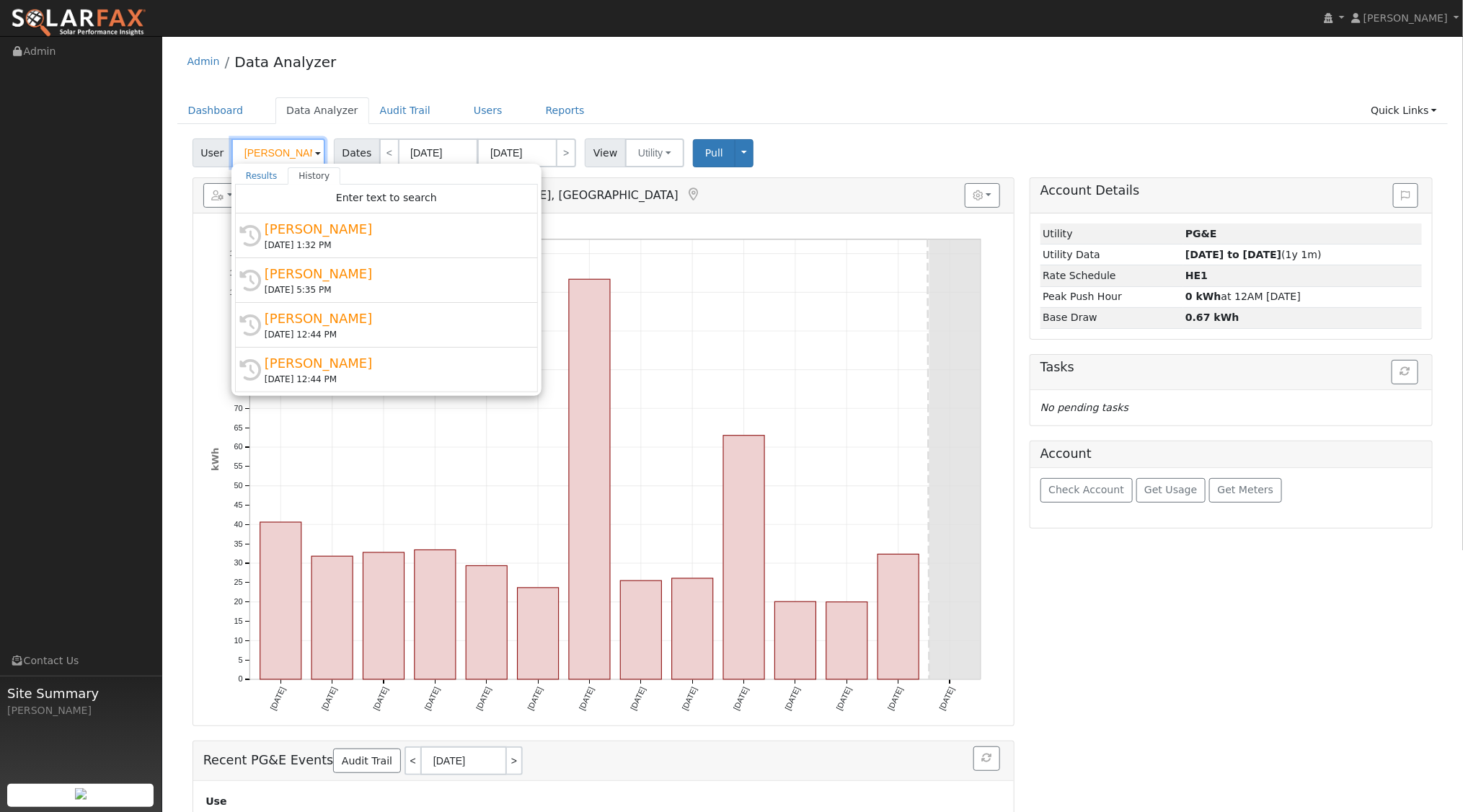
click at [307, 153] on input "[PERSON_NAME]" at bounding box center [278, 153] width 94 height 29
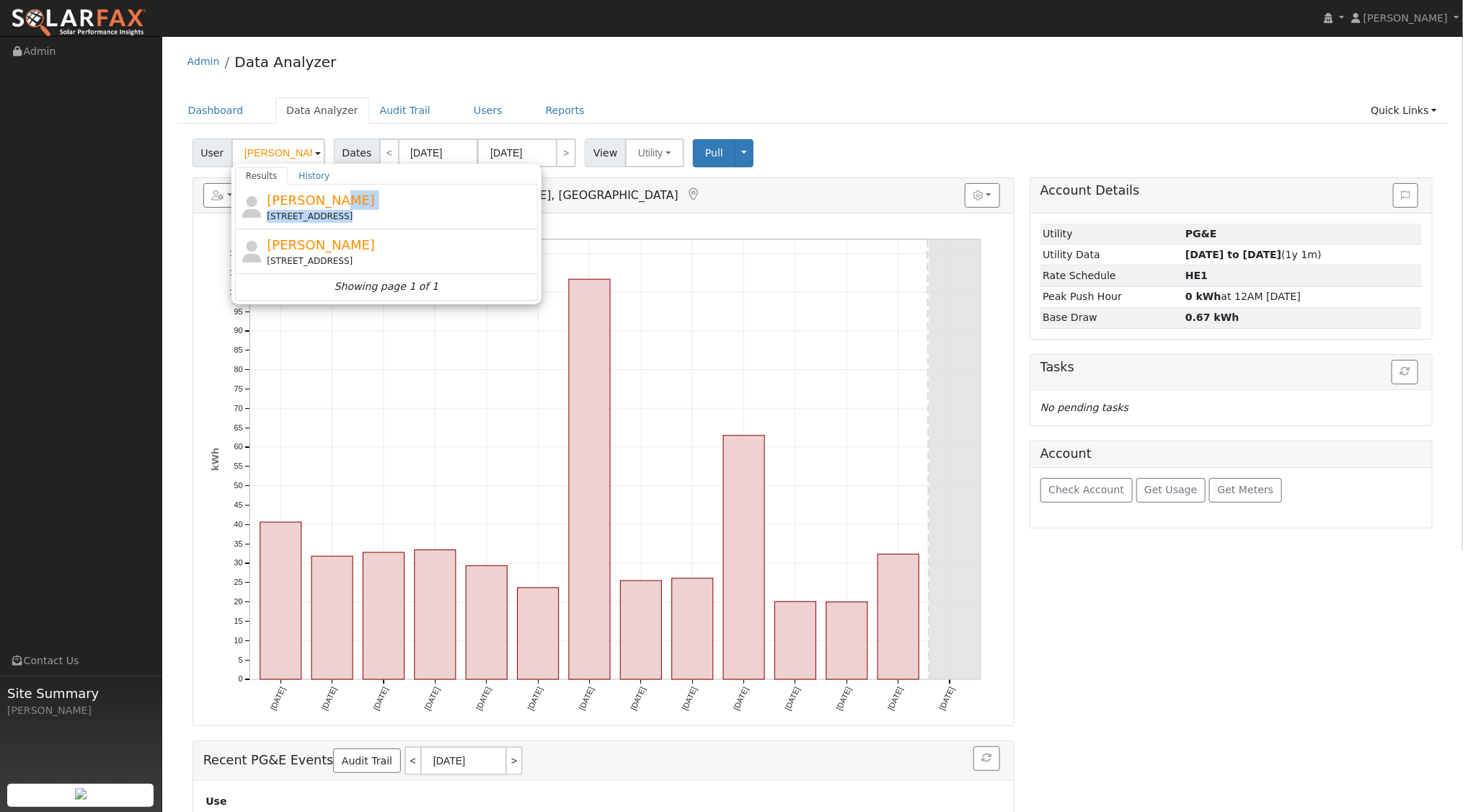
click at [326, 208] on div "[PERSON_NAME] [STREET_ADDRESS]" at bounding box center [400, 206] width 267 height 32
type input "[PERSON_NAME]"
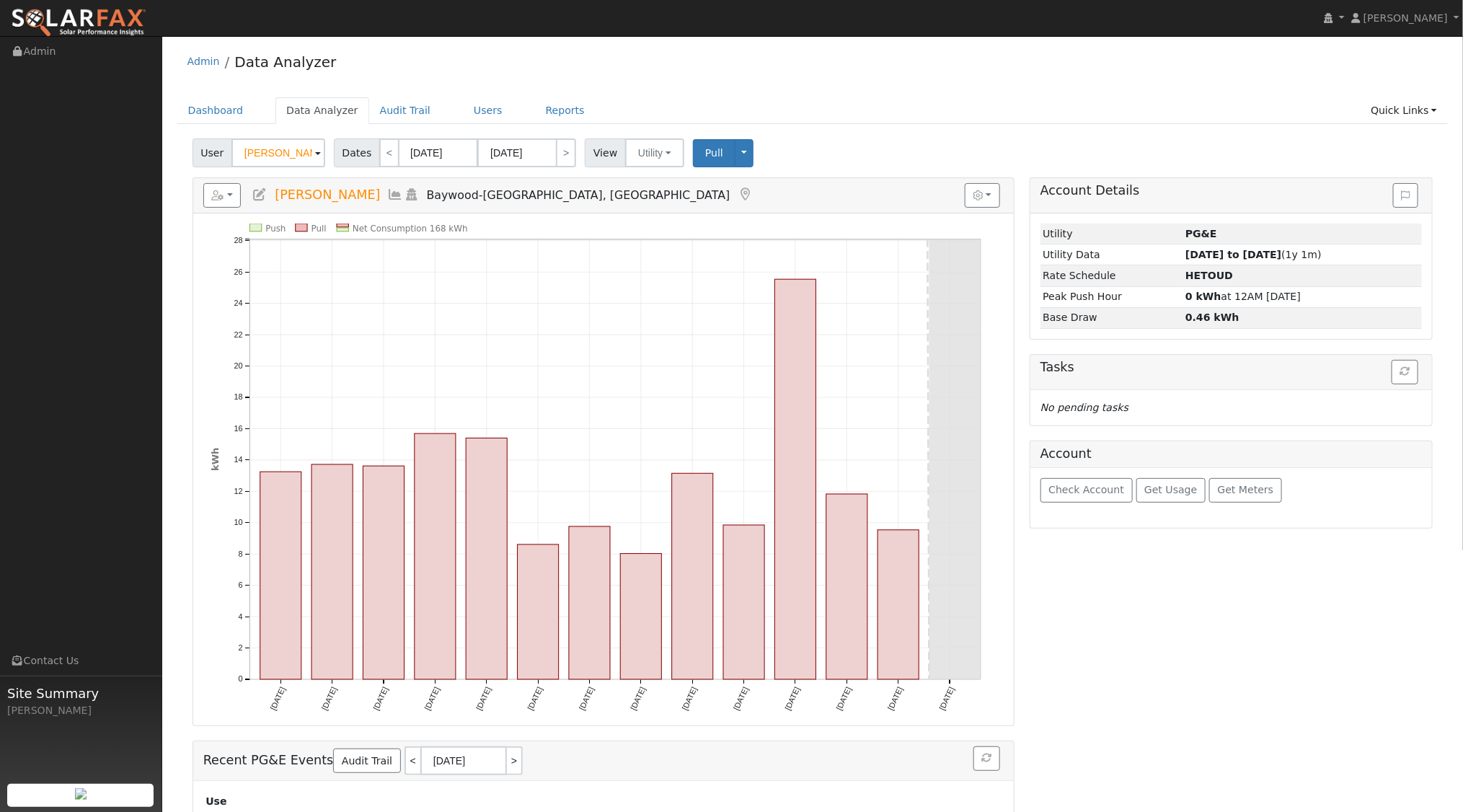
click at [404, 197] on icon at bounding box center [412, 194] width 16 height 13
